Goal: Find specific page/section: Find specific page/section

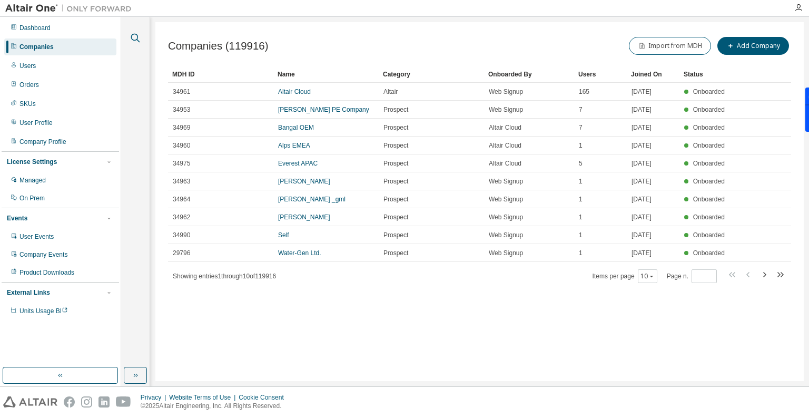
click at [132, 42] on icon "button" at bounding box center [135, 38] width 13 height 13
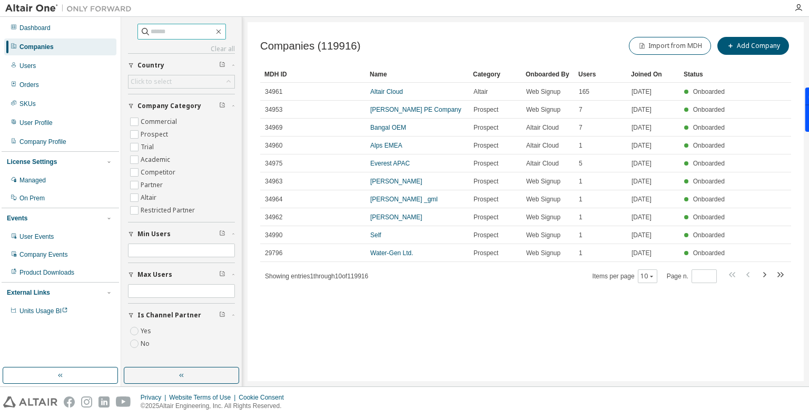
click at [143, 38] on span at bounding box center [181, 32] width 89 height 16
click at [153, 22] on div "Clear all Is Channel Partner Yes No Max Users Min Users Company Category Commer…" at bounding box center [181, 191] width 117 height 347
click at [160, 31] on input "text" at bounding box center [182, 31] width 63 height 11
type input "*"
type input "******"
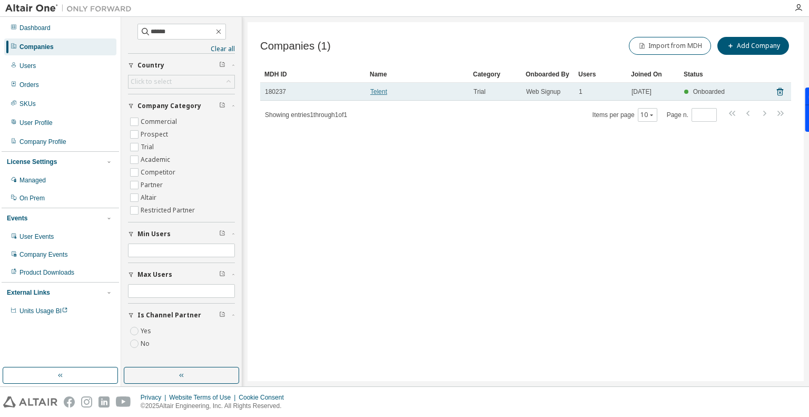
click at [382, 92] on link "Telent" at bounding box center [378, 91] width 17 height 7
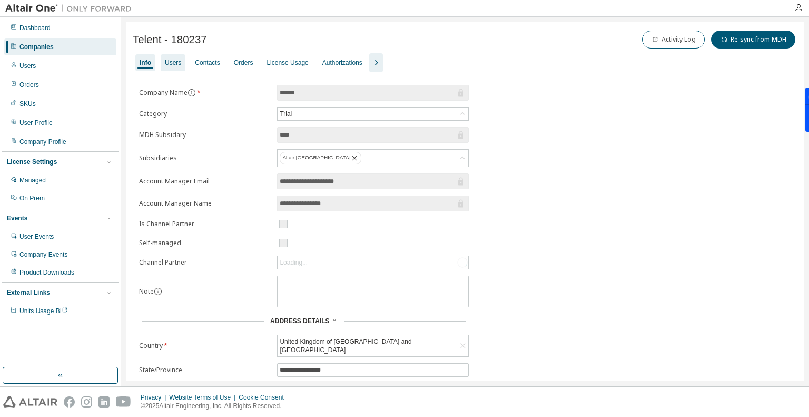
click at [181, 64] on div "Users" at bounding box center [173, 62] width 25 height 17
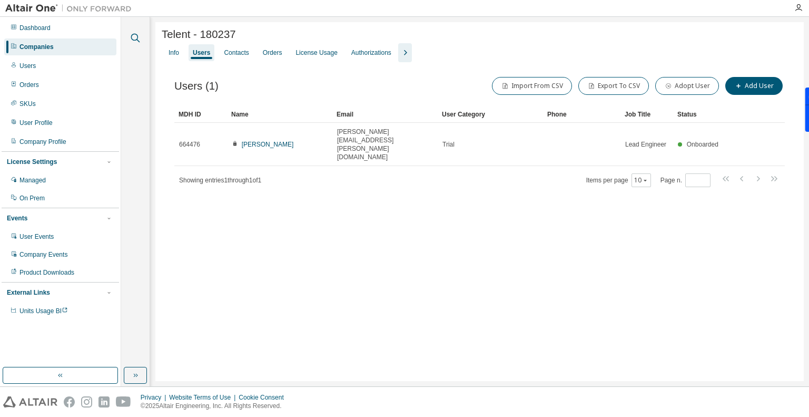
click at [131, 36] on icon "button" at bounding box center [135, 38] width 9 height 9
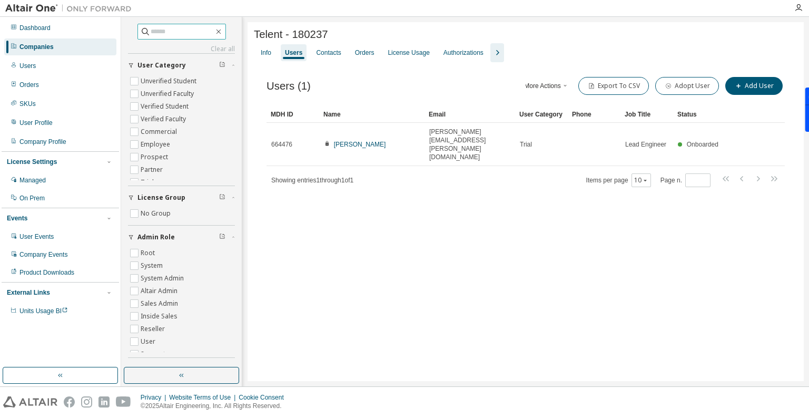
click at [159, 36] on span at bounding box center [181, 32] width 89 height 16
click at [160, 33] on input "text" at bounding box center [182, 31] width 63 height 11
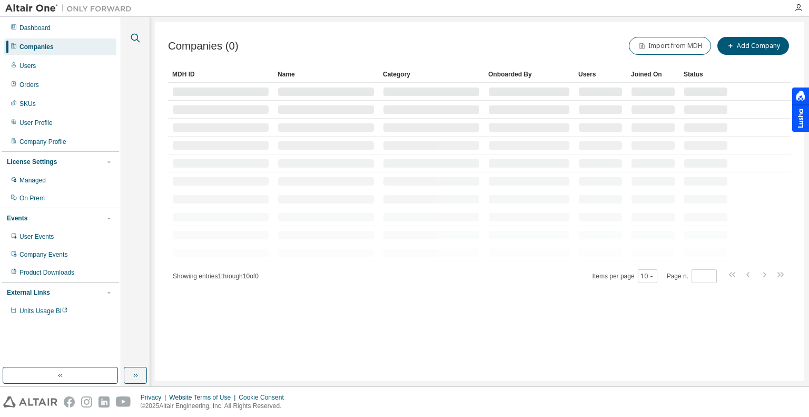
click at [134, 37] on icon "button" at bounding box center [135, 38] width 13 height 13
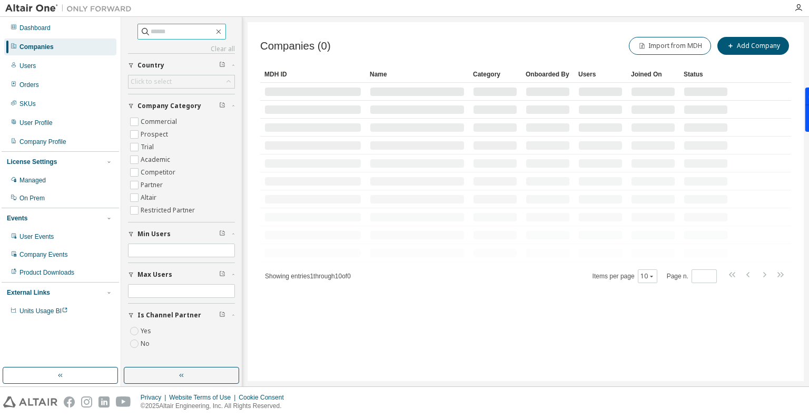
click at [151, 35] on input "text" at bounding box center [182, 31] width 63 height 11
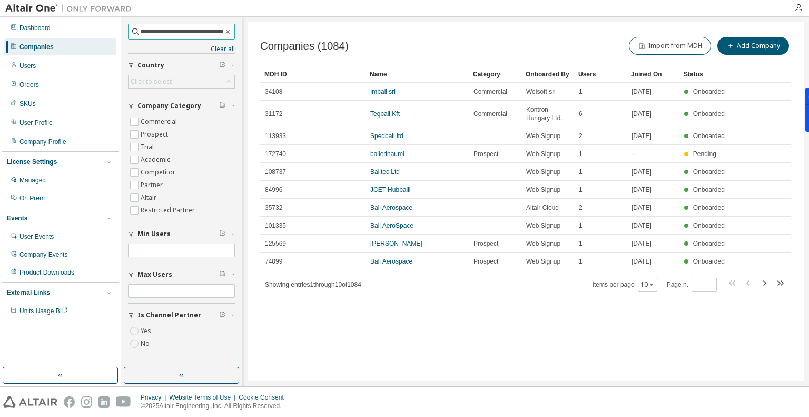
scroll to position [0, 14]
type input "**********"
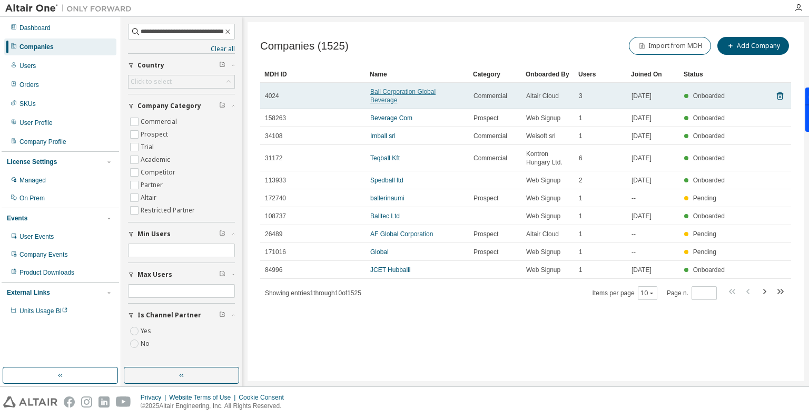
click at [393, 93] on link "Ball Corporation Global Beverage" at bounding box center [402, 96] width 65 height 16
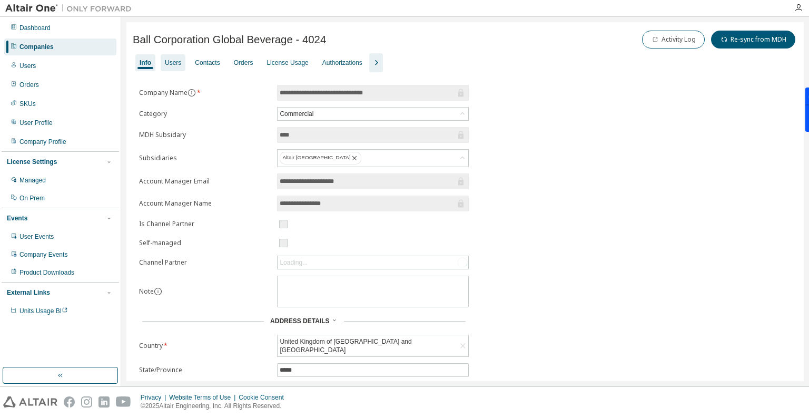
click at [174, 63] on div "Users" at bounding box center [173, 62] width 16 height 8
